Goal: Check status: Check status

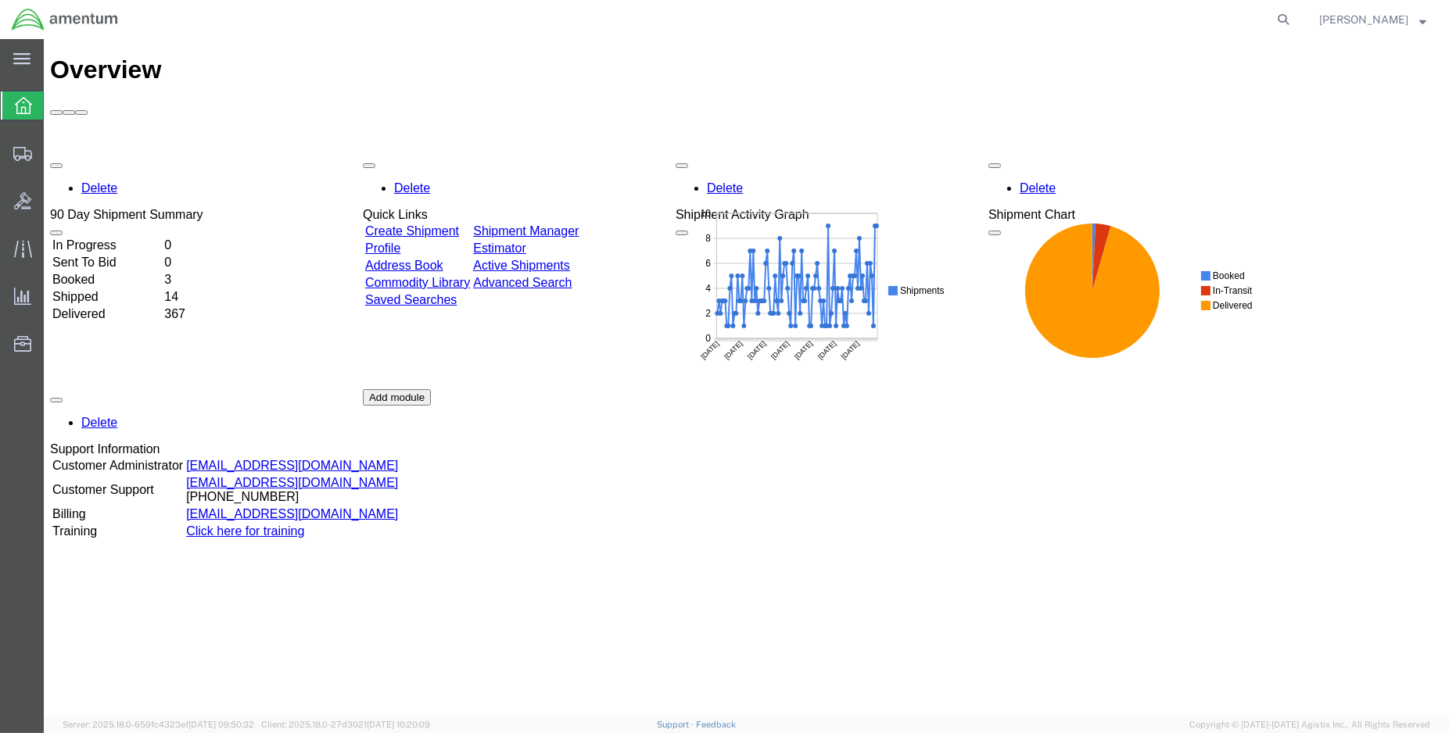
click at [113, 289] on td "Shipped" at bounding box center [107, 297] width 110 height 16
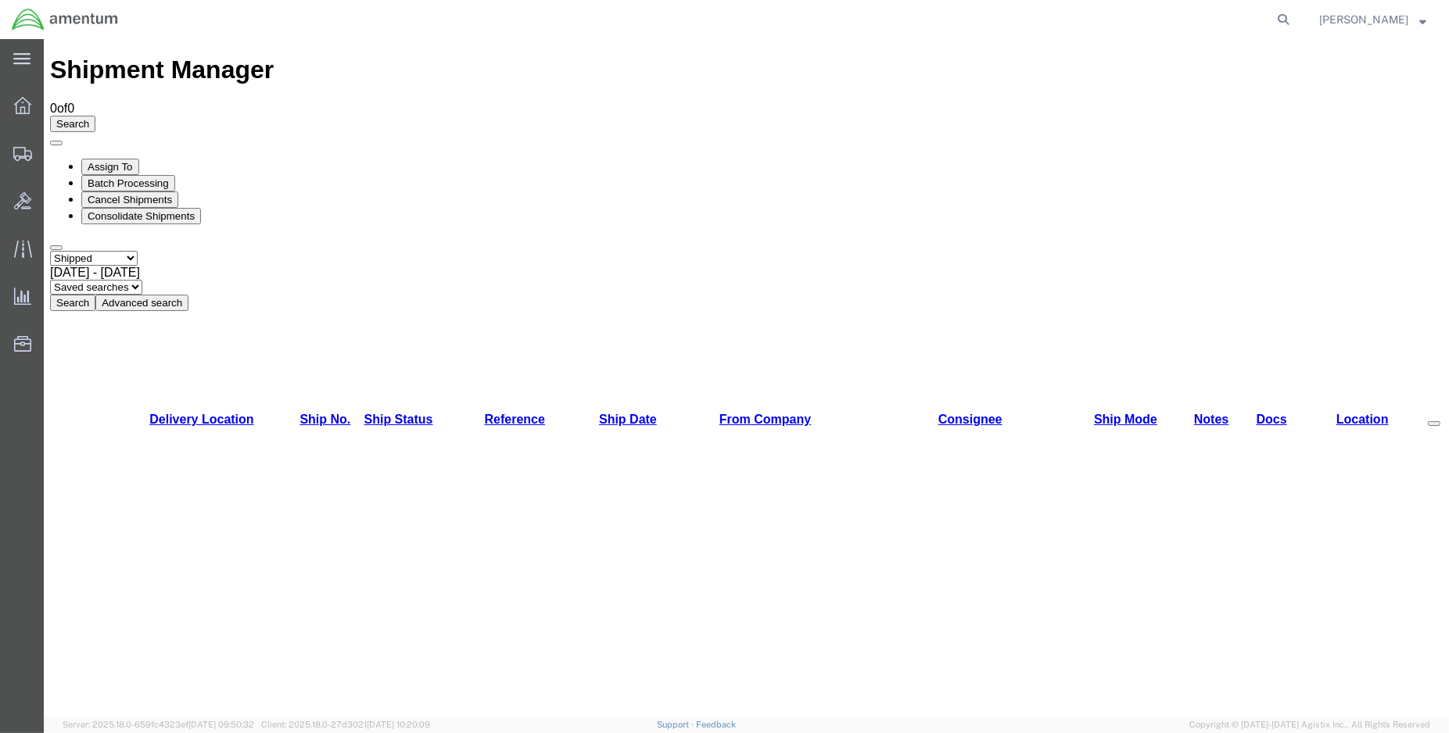
click at [95, 295] on button "Search" at bounding box center [72, 303] width 45 height 16
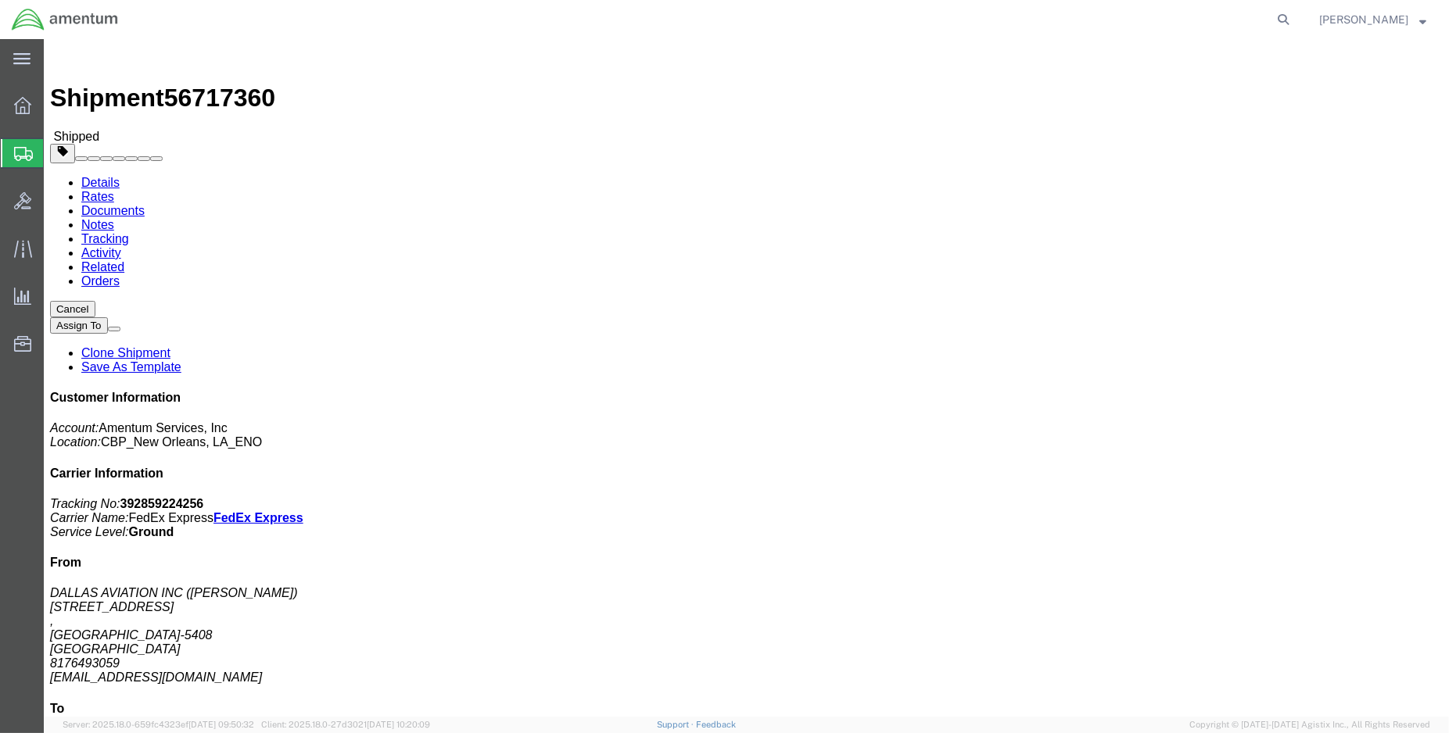
click link "Tracking"
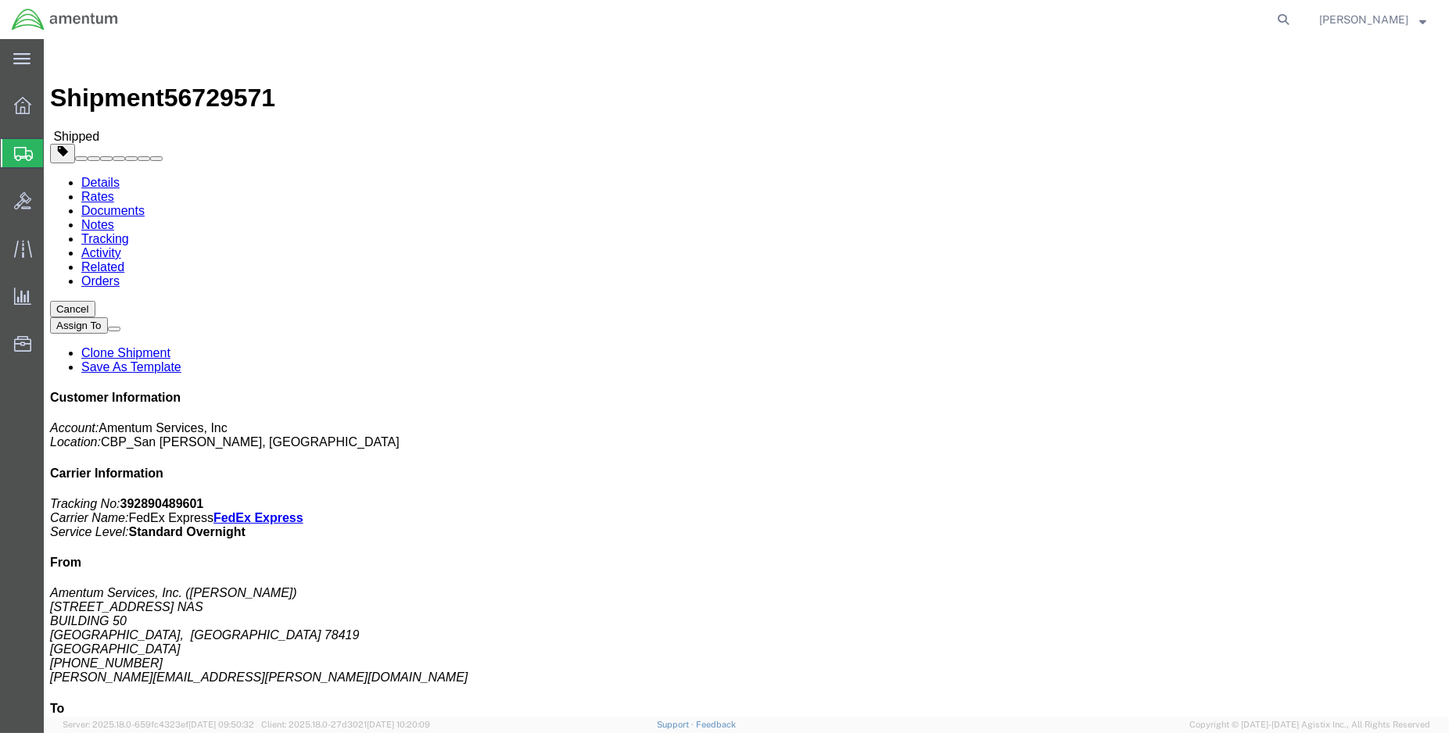
click link "Tracking"
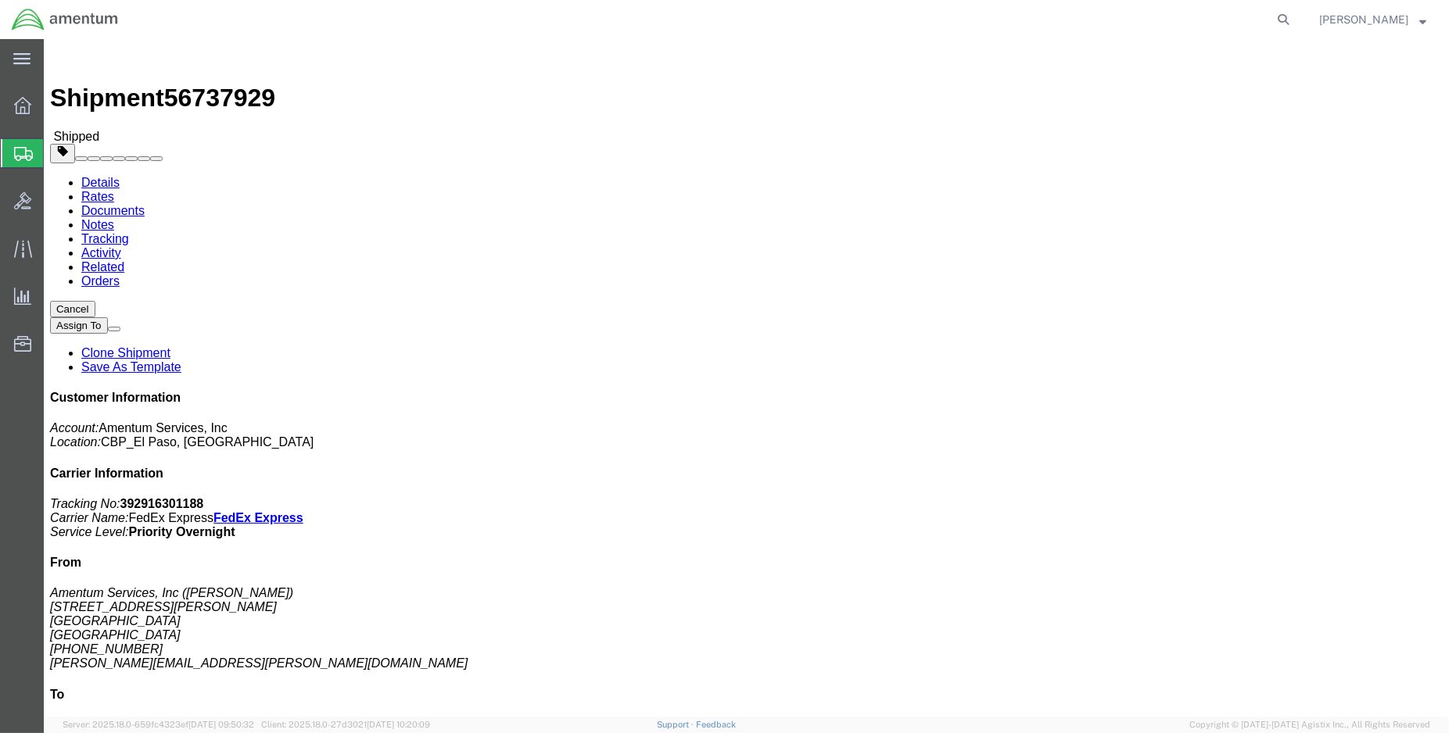
click link "Tracking"
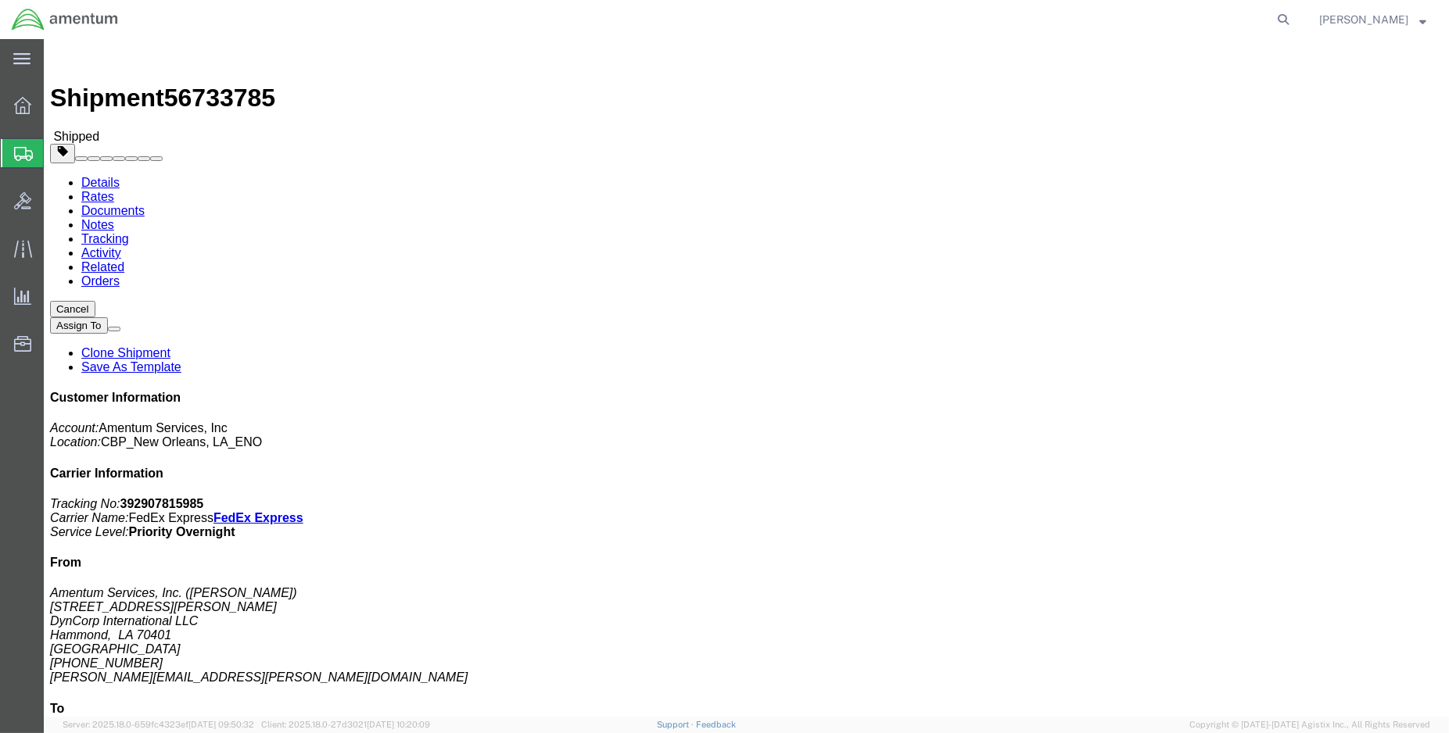
click link "Tracking"
